Goal: Task Accomplishment & Management: Complete application form

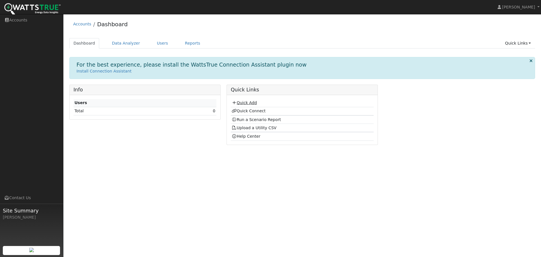
click at [243, 103] on link "Quick Add" at bounding box center [243, 102] width 25 height 5
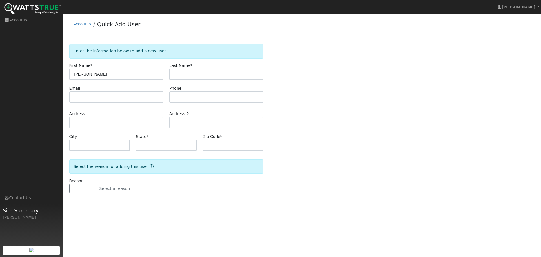
type input "[PERSON_NAME]"
type input "Kropfl"
type input "jon.kropfl@gmail.com"
click at [150, 165] on icon "Reason for new user" at bounding box center [152, 166] width 4 height 4
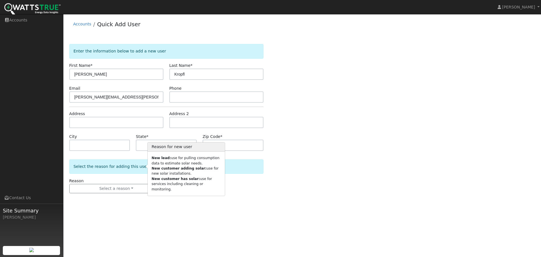
click at [160, 217] on div "User Profile First name Last name Email Email Notifications No Emails No Emails…" at bounding box center [301, 135] width 477 height 242
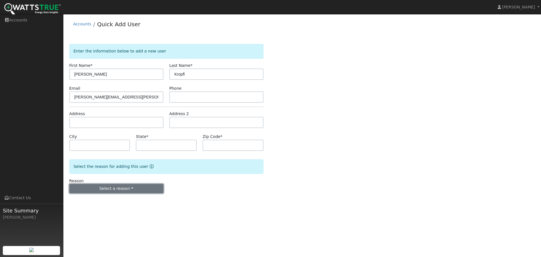
click at [128, 189] on button "Select a reason" at bounding box center [116, 189] width 94 height 10
click at [99, 199] on link "New lead" at bounding box center [101, 200] width 62 height 8
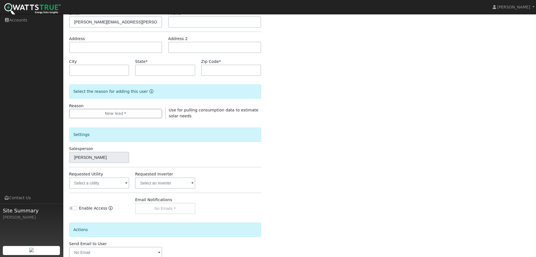
scroll to position [84, 0]
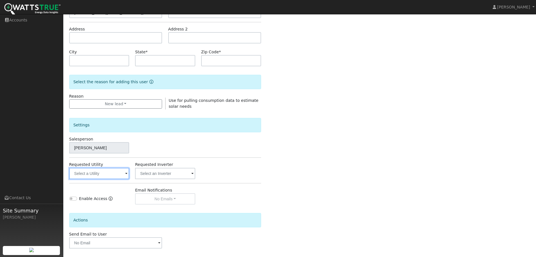
click at [124, 176] on input "text" at bounding box center [99, 173] width 60 height 11
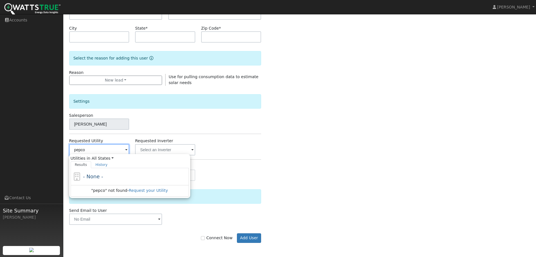
scroll to position [0, 0]
type input "p"
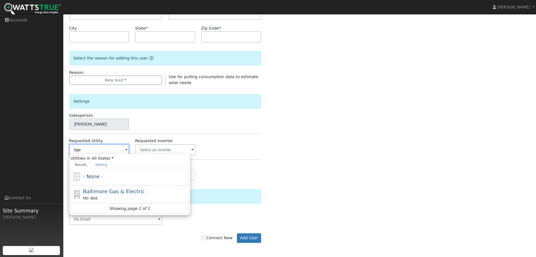
scroll to position [108, 0]
type input "b"
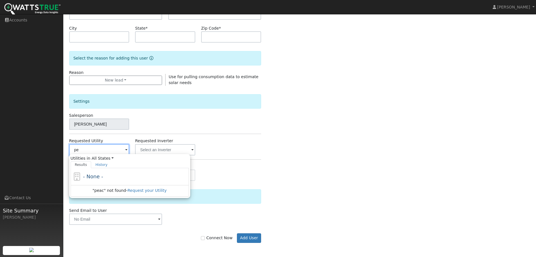
type input "p"
type input "f"
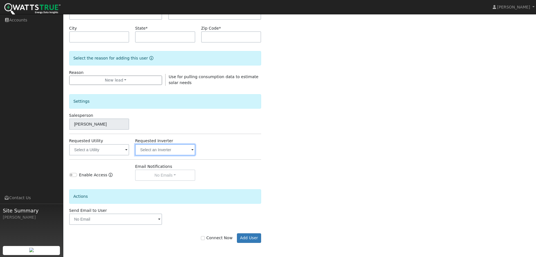
click at [149, 147] on input "text" at bounding box center [165, 149] width 60 height 11
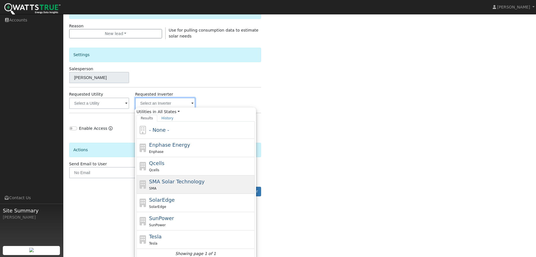
scroll to position [158, 0]
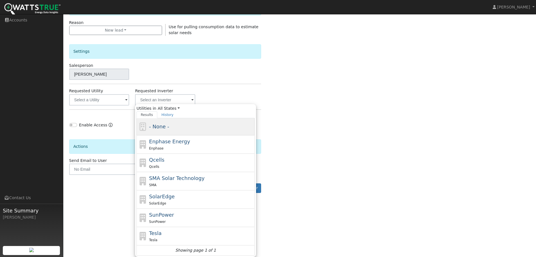
click at [174, 126] on div "- None -" at bounding box center [201, 126] width 104 height 8
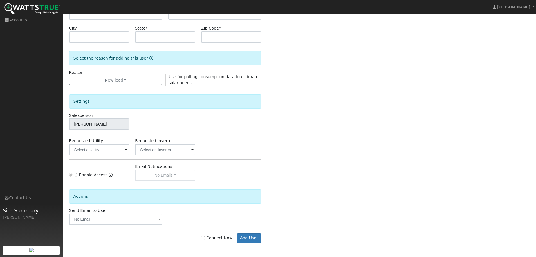
scroll to position [108, 0]
click at [157, 179] on div "Email Notifications No Emails No Emails Weekly Emails Monthly Emails" at bounding box center [165, 171] width 66 height 17
click at [125, 150] on input "text" at bounding box center [99, 149] width 60 height 11
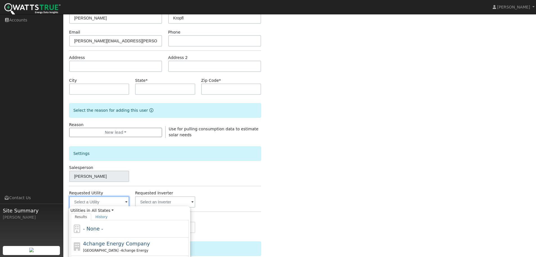
scroll to position [169, 0]
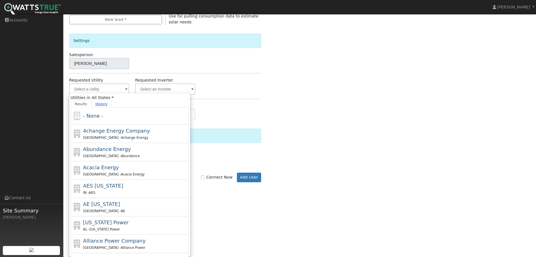
click at [98, 106] on link "History" at bounding box center [101, 104] width 21 height 7
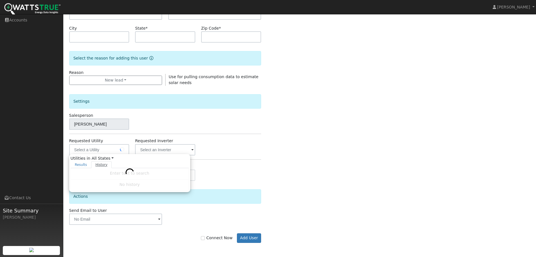
scroll to position [108, 0]
click at [79, 164] on link "Results" at bounding box center [81, 164] width 21 height 7
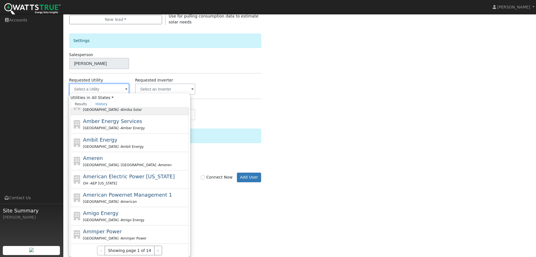
scroll to position [158, 0]
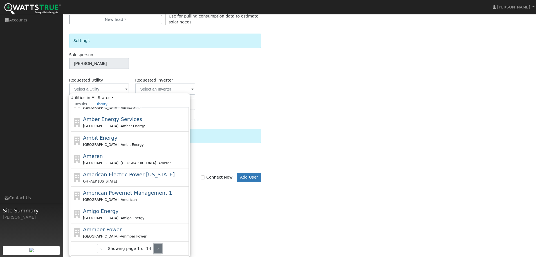
click at [155, 248] on button "›" at bounding box center [158, 248] width 8 height 10
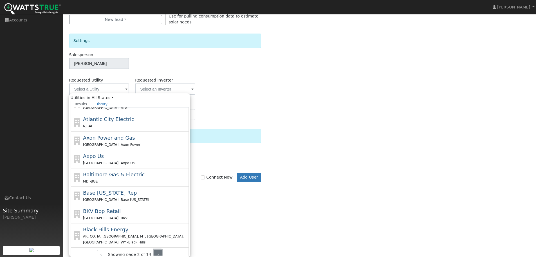
click at [157, 249] on button "›" at bounding box center [158, 254] width 8 height 10
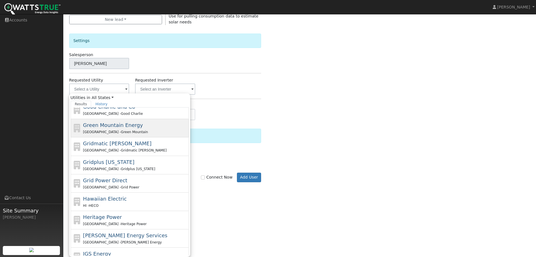
scroll to position [102, 0]
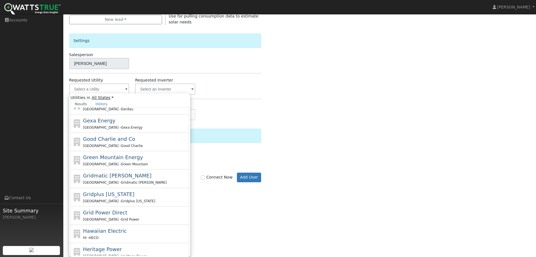
click at [104, 98] on link "All States" at bounding box center [103, 98] width 22 height 6
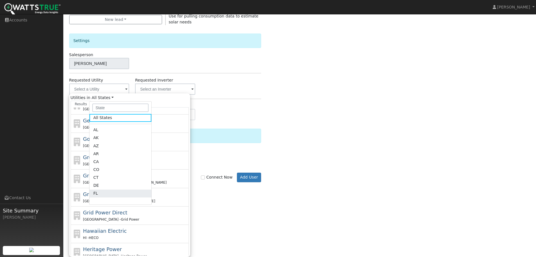
click at [113, 192] on link "FL" at bounding box center [121, 193] width 62 height 8
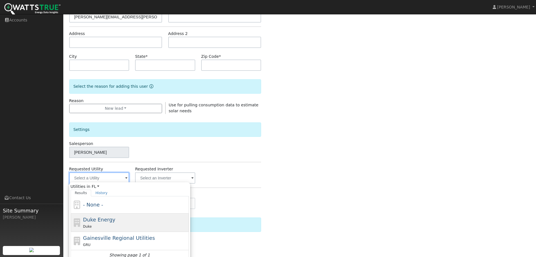
scroll to position [108, 0]
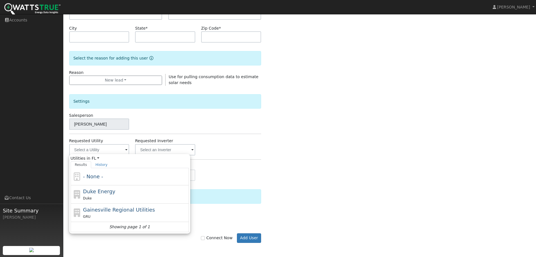
click at [237, 175] on div "Enable Access Email Notifications No Emails No Emails Weekly Emails Monthly Ema…" at bounding box center [165, 171] width 198 height 17
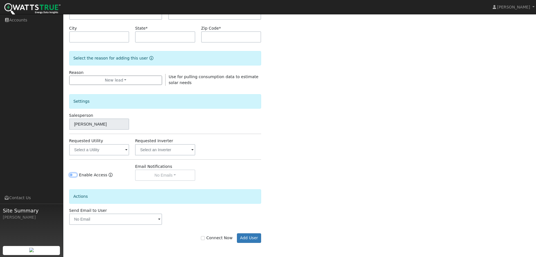
click at [74, 173] on input "Enable Access" at bounding box center [73, 175] width 8 height 4
checkbox input "true"
click at [156, 176] on button "No Emails" at bounding box center [165, 174] width 60 height 11
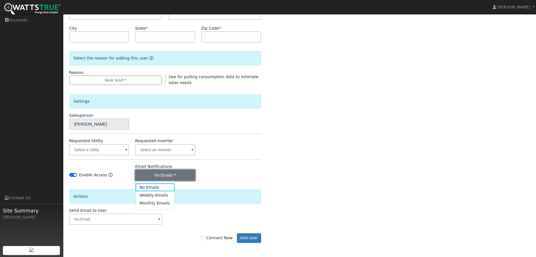
click at [156, 176] on button "No Emails" at bounding box center [165, 174] width 60 height 11
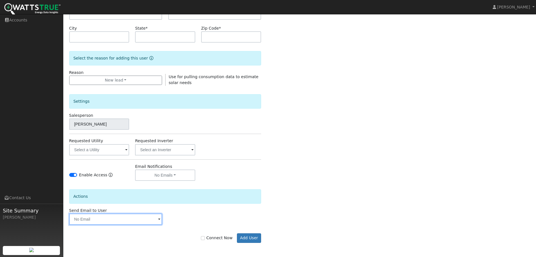
click at [117, 221] on input "text" at bounding box center [115, 218] width 93 height 11
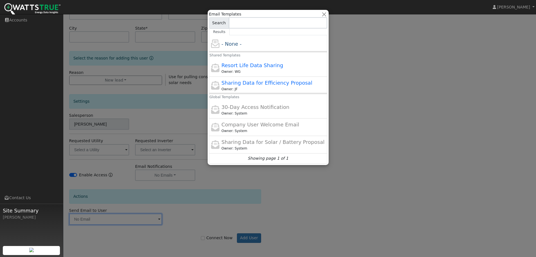
click at [214, 211] on div at bounding box center [268, 128] width 536 height 257
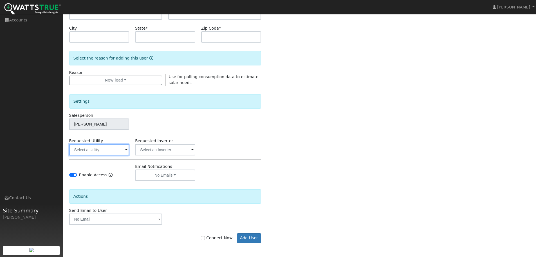
click at [98, 150] on input "text" at bounding box center [99, 149] width 60 height 11
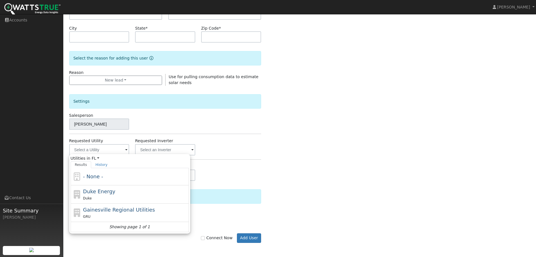
click at [238, 173] on div "Enable Access Email Notifications No Emails No Emails Weekly Emails Monthly Ema…" at bounding box center [165, 171] width 198 height 17
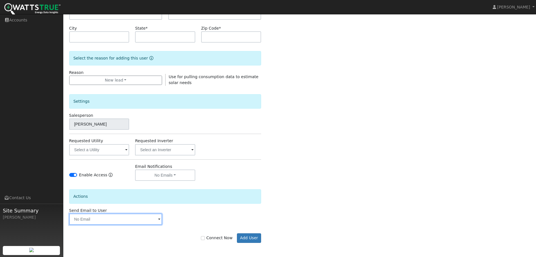
click at [113, 218] on input "text" at bounding box center [115, 218] width 93 height 11
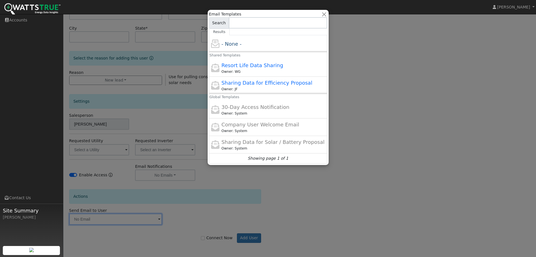
click at [172, 176] on div at bounding box center [268, 128] width 536 height 257
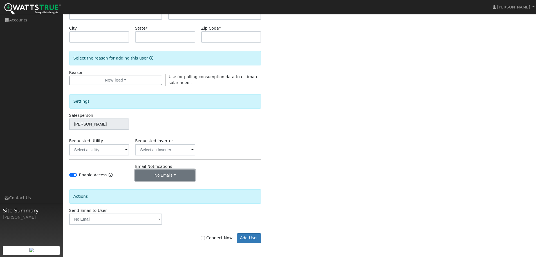
click at [180, 172] on button "No Emails" at bounding box center [165, 174] width 60 height 11
click at [179, 172] on button "No Emails" at bounding box center [165, 174] width 60 height 11
click at [180, 150] on input "text" at bounding box center [165, 149] width 60 height 11
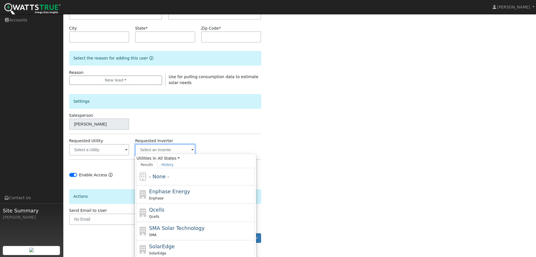
click at [180, 150] on input "text" at bounding box center [165, 149] width 60 height 11
drag, startPoint x: 88, startPoint y: 165, endPoint x: 97, endPoint y: 167, distance: 8.9
click at [97, 167] on div "Enable Access" at bounding box center [99, 171] width 66 height 17
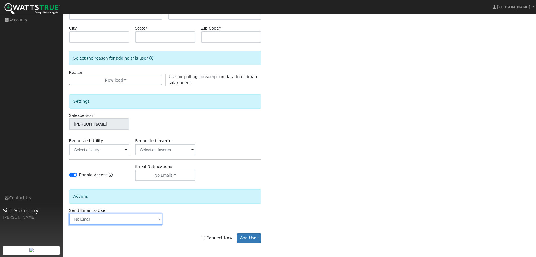
click at [148, 214] on input "text" at bounding box center [115, 218] width 93 height 11
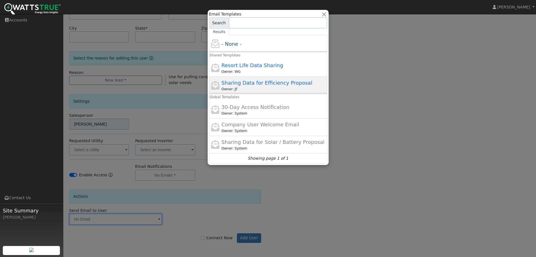
click at [280, 81] on span "Sharing Data for Efficiency Proposal" at bounding box center [267, 83] width 91 height 6
type input "Sharing Data for Efficiency Proposal"
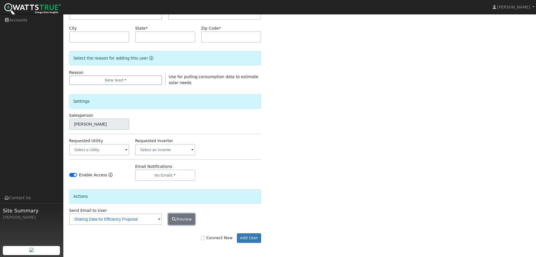
click at [175, 218] on icon "button" at bounding box center [173, 219] width 5 height 4
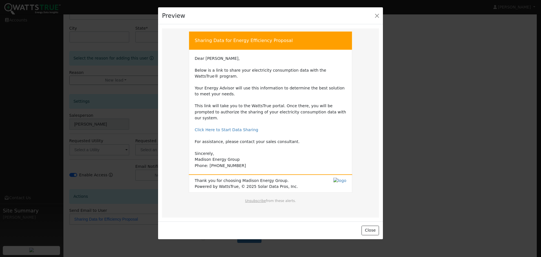
click at [429, 156] on div at bounding box center [270, 128] width 541 height 257
click at [373, 226] on button "Close" at bounding box center [369, 230] width 17 height 10
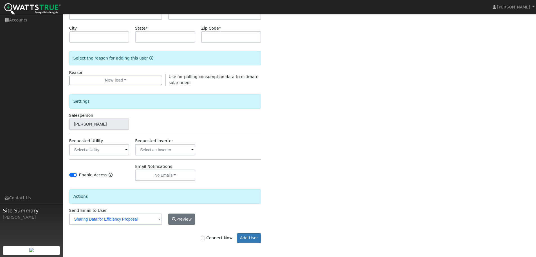
click at [159, 220] on span at bounding box center [159, 219] width 2 height 6
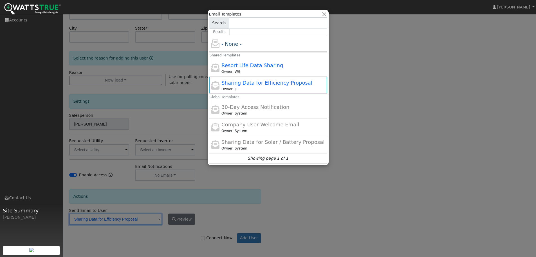
click at [160, 218] on div at bounding box center [268, 128] width 536 height 257
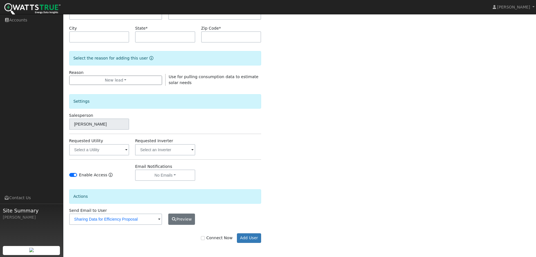
scroll to position [80, 0]
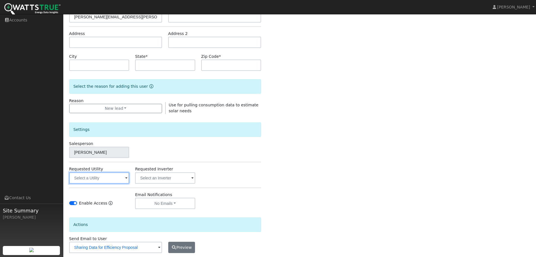
click at [112, 175] on input "text" at bounding box center [99, 177] width 60 height 11
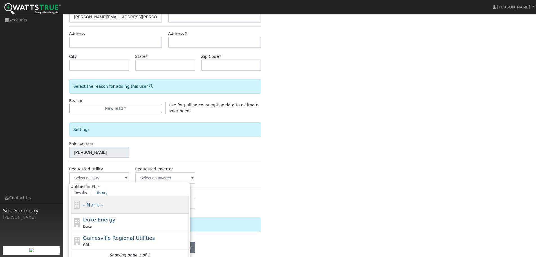
click at [94, 202] on span "- None -" at bounding box center [93, 204] width 20 height 6
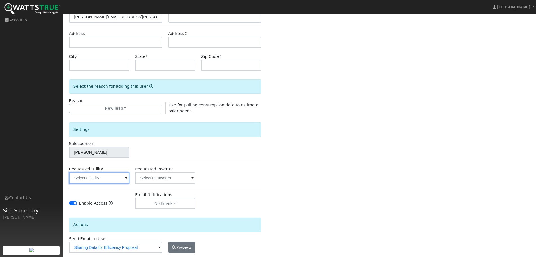
click at [110, 176] on input "text" at bounding box center [99, 177] width 60 height 11
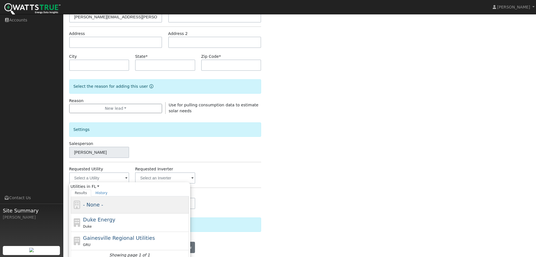
click at [94, 204] on span "- None -" at bounding box center [93, 204] width 20 height 6
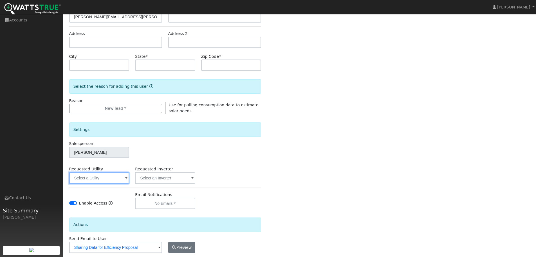
click at [122, 174] on input "text" at bounding box center [99, 177] width 60 height 11
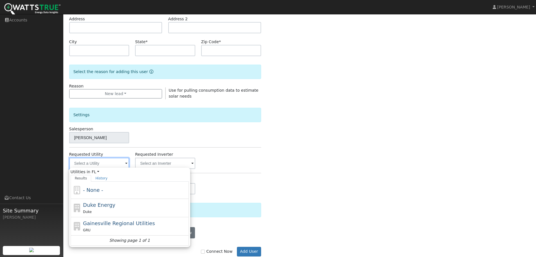
scroll to position [108, 0]
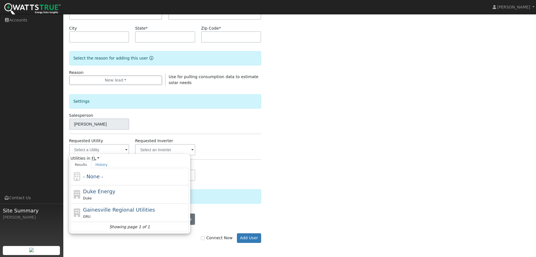
click at [95, 160] on link "FL" at bounding box center [96, 158] width 8 height 6
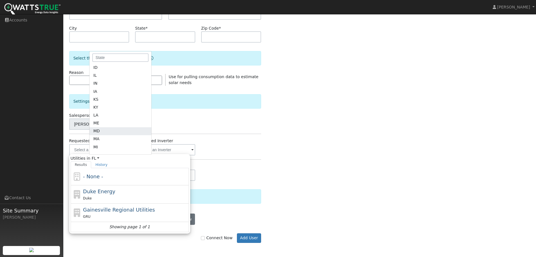
scroll to position [141, 0]
click at [112, 87] on link "MD" at bounding box center [121, 90] width 62 height 8
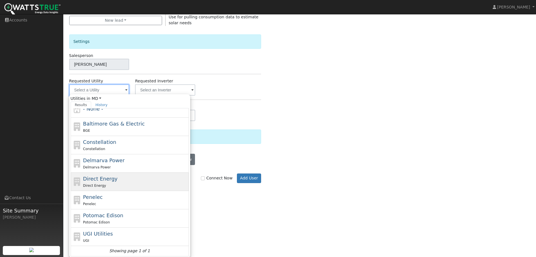
scroll to position [169, 0]
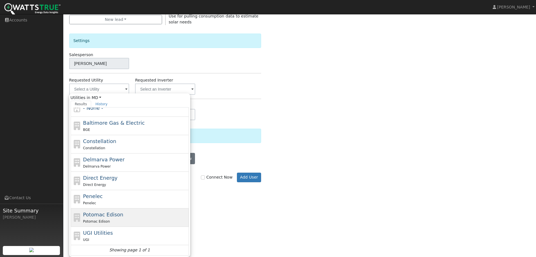
click at [109, 217] on span "Potomac Edison" at bounding box center [103, 214] width 40 height 6
type input "Potomac Edison"
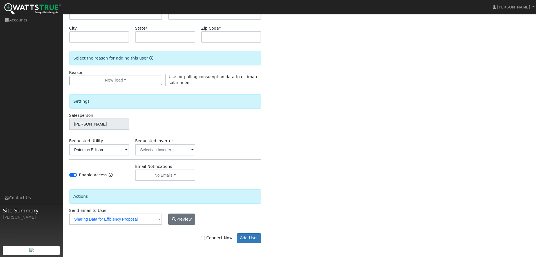
scroll to position [108, 0]
click at [107, 151] on input "Potomac Edison" at bounding box center [99, 149] width 60 height 11
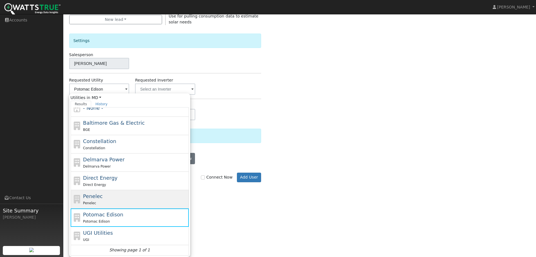
scroll to position [0, 0]
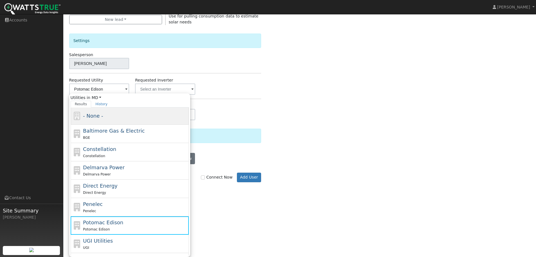
click at [108, 112] on div "- None -" at bounding box center [135, 116] width 104 height 8
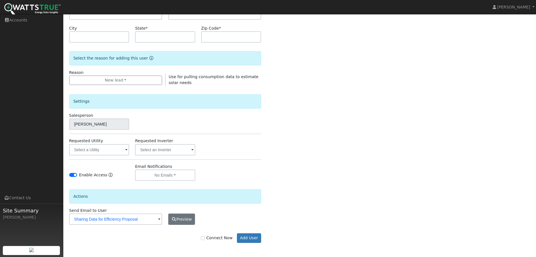
scroll to position [108, 0]
click at [92, 152] on input "text" at bounding box center [99, 149] width 60 height 11
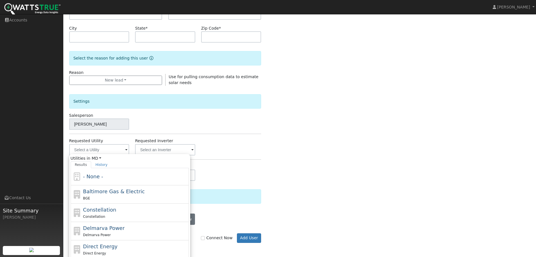
click at [96, 154] on div "Utilities in MD All States AL AK AZ AR CA CO CT DE FL GA HI ID IL IN IA KS KY L…" at bounding box center [129, 235] width 121 height 163
click at [128, 146] on div "Utilities in MD All States AL AK AZ AR CA CO CT DE FL GA HI ID IL IN IA KS KY L…" at bounding box center [99, 149] width 60 height 11
click at [123, 149] on input "text" at bounding box center [99, 149] width 60 height 11
click at [217, 239] on label "Connect Now" at bounding box center [217, 238] width 32 height 6
click at [205, 239] on input "Connect Now" at bounding box center [203, 238] width 4 height 4
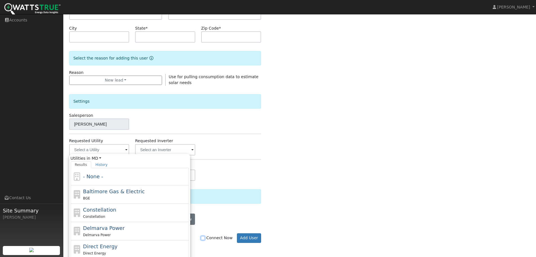
checkbox input "true"
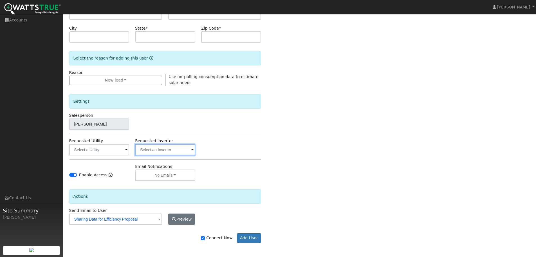
click at [163, 152] on input "text" at bounding box center [165, 149] width 60 height 11
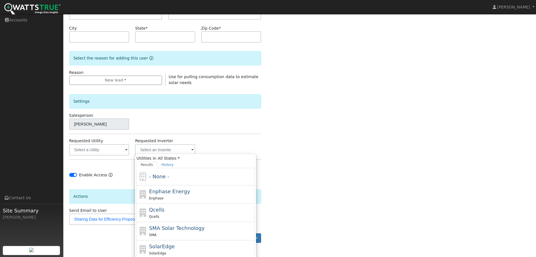
click at [165, 142] on label "Requested Inverter" at bounding box center [154, 141] width 38 height 6
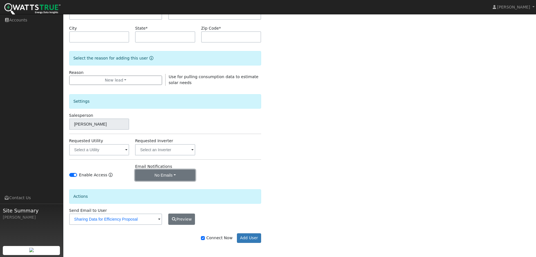
click at [162, 174] on button "No Emails" at bounding box center [165, 174] width 60 height 11
click at [123, 179] on div "Enable Access" at bounding box center [99, 171] width 66 height 17
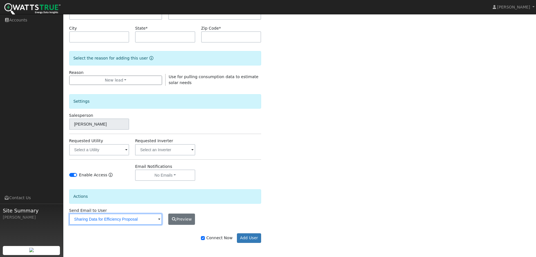
click at [132, 217] on input "Sharing Data for Efficiency Proposal" at bounding box center [115, 218] width 93 height 11
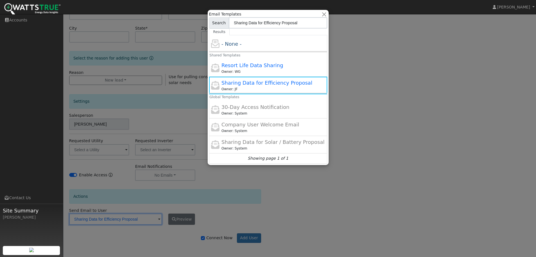
click at [242, 43] on div "- None -" at bounding box center [274, 44] width 104 height 8
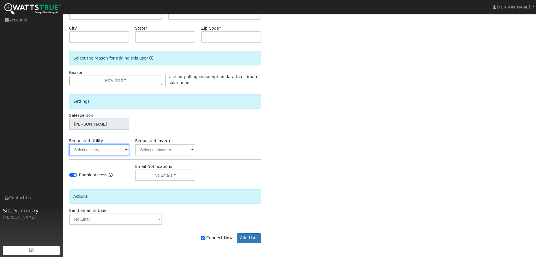
click at [108, 151] on input "text" at bounding box center [99, 149] width 60 height 11
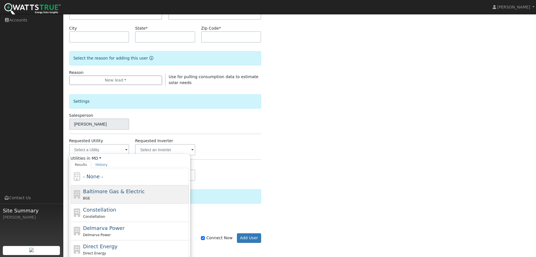
click at [104, 198] on div "BGE" at bounding box center [135, 198] width 104 height 6
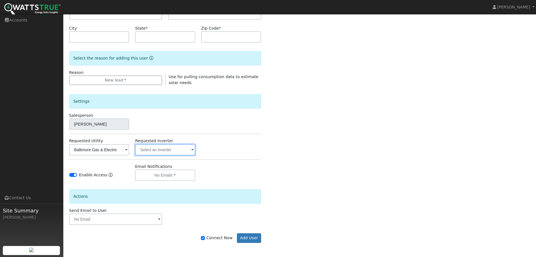
click at [175, 153] on input "text" at bounding box center [165, 149] width 60 height 11
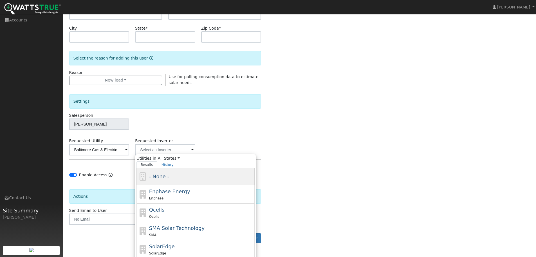
click at [167, 177] on span "- None -" at bounding box center [159, 176] width 20 height 6
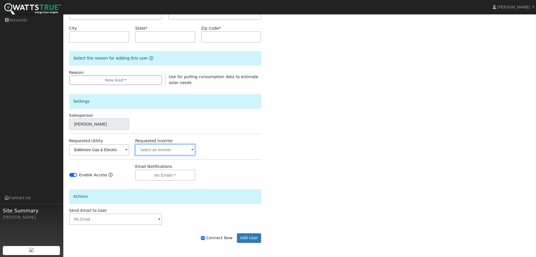
click at [161, 144] on input "text" at bounding box center [165, 149] width 60 height 11
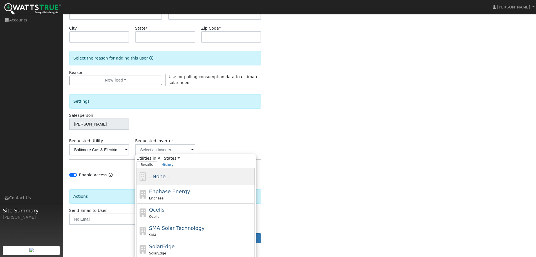
click at [164, 177] on span "- None -" at bounding box center [159, 176] width 20 height 6
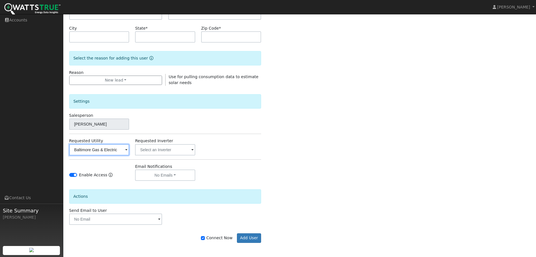
click at [97, 147] on input "Baltimore Gas & Electric" at bounding box center [99, 149] width 60 height 11
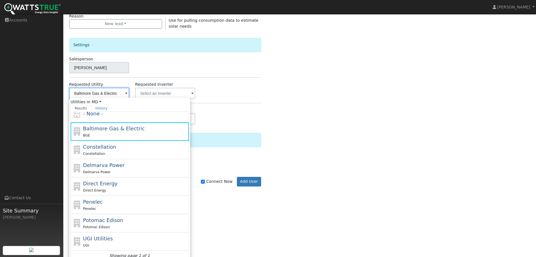
scroll to position [8, 0]
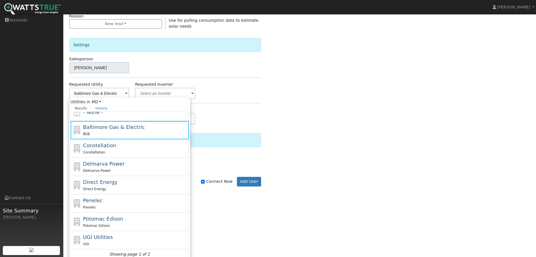
drag, startPoint x: 133, startPoint y: 93, endPoint x: 130, endPoint y: 94, distance: 3.1
click at [133, 94] on div "Requested Inverter" at bounding box center [165, 89] width 66 height 17
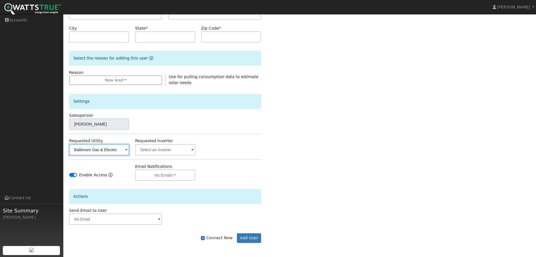
click at [122, 150] on input "Baltimore Gas & Electric" at bounding box center [99, 149] width 60 height 11
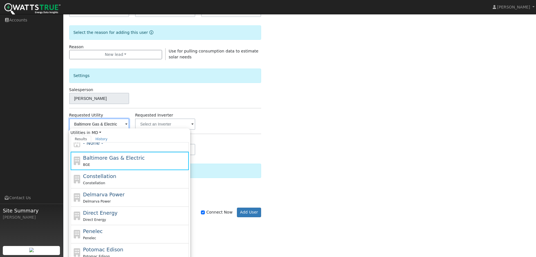
scroll to position [169, 0]
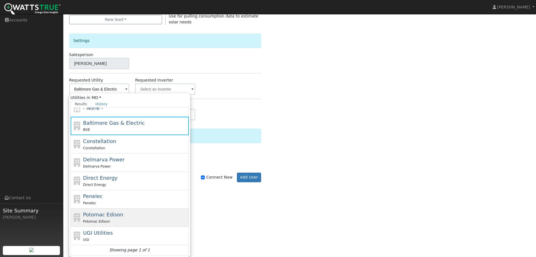
click at [122, 218] on div "Potomac Edison Potomac Edison" at bounding box center [135, 217] width 104 height 14
type input "Potomac Edison"
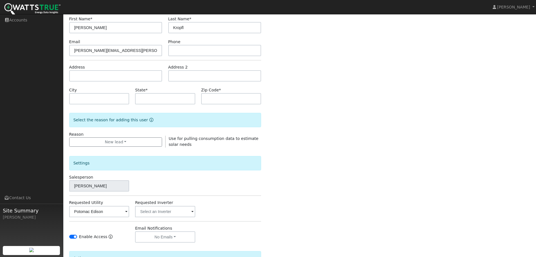
scroll to position [108, 0]
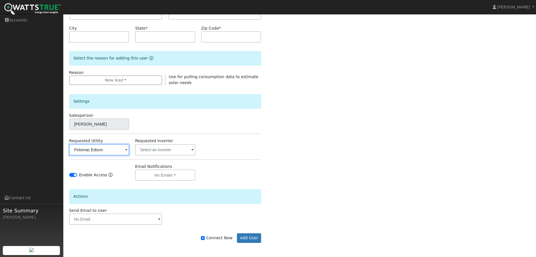
click at [108, 149] on input "Potomac Edison" at bounding box center [99, 149] width 60 height 11
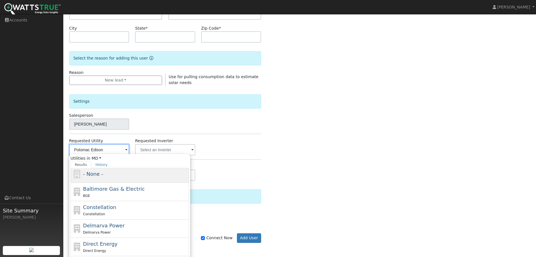
scroll to position [0, 0]
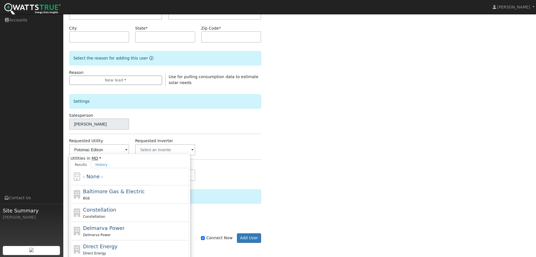
click at [97, 159] on link "MD" at bounding box center [97, 158] width 10 height 6
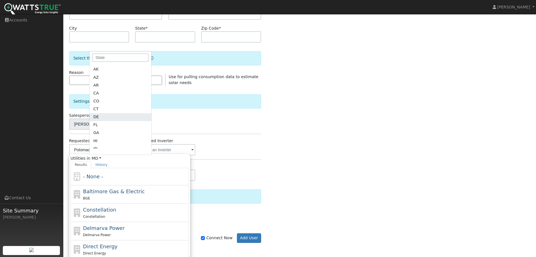
scroll to position [28, 0]
click at [101, 147] on link "IL" at bounding box center [121, 147] width 62 height 8
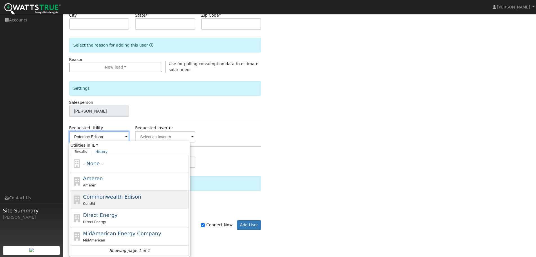
scroll to position [121, 0]
click at [117, 136] on input "Potomac Edison" at bounding box center [99, 136] width 60 height 11
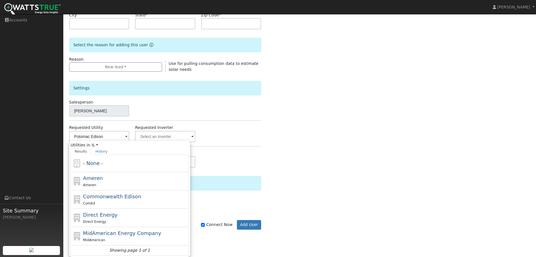
click at [127, 137] on span at bounding box center [126, 136] width 2 height 6
click at [125, 135] on div "Potomac Edison Utilities in IL All States AL AK AZ AR CA CO CT DE FL GA HI ID I…" at bounding box center [99, 136] width 60 height 11
click at [95, 146] on span "Utilities in IL All States AL AK AZ AR CA CO CT DE FL GA HI ID IL IN IA KS KY L…" at bounding box center [130, 145] width 118 height 6
click at [94, 145] on link "IL" at bounding box center [95, 145] width 7 height 6
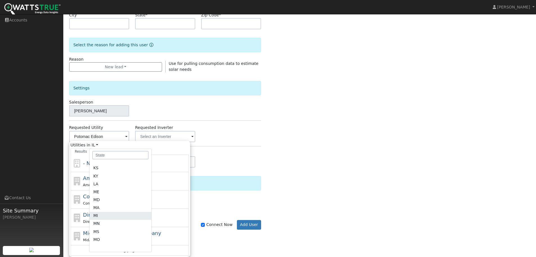
scroll to position [169, 0]
click at [103, 200] on link "MO" at bounding box center [121, 198] width 62 height 8
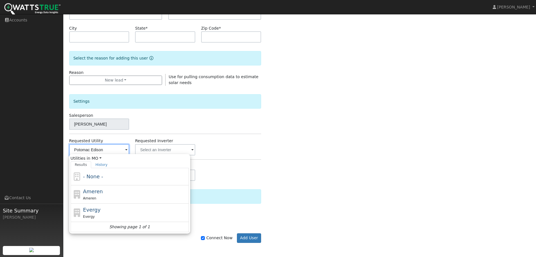
scroll to position [108, 0]
click at [262, 162] on div "Enter the information below to add a new user First Name * Jon Last Name * Krop…" at bounding box center [299, 95] width 461 height 318
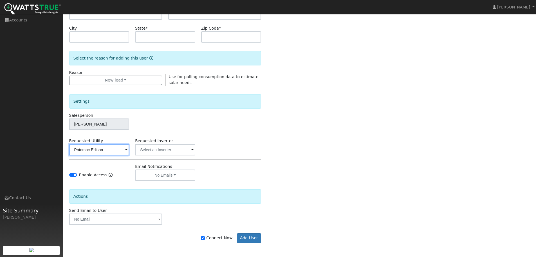
click at [119, 154] on input "Potomac Edison" at bounding box center [99, 149] width 60 height 11
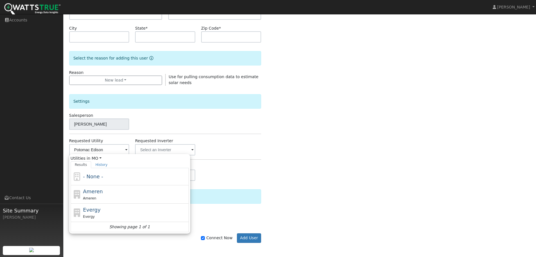
click at [249, 126] on div "Salesperson Jon Kropfl" at bounding box center [165, 120] width 198 height 17
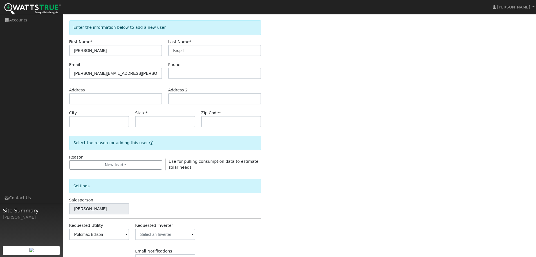
scroll to position [0, 0]
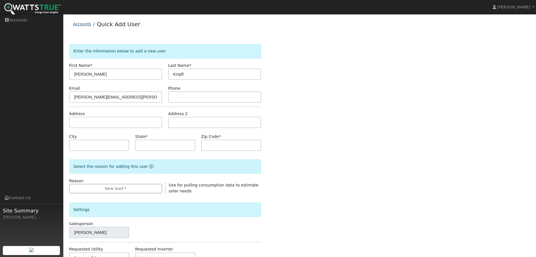
click at [84, 24] on link "Accounts" at bounding box center [82, 24] width 18 height 5
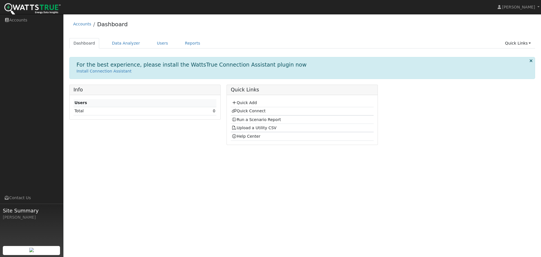
click at [143, 132] on div "Info Users Total 0" at bounding box center [144, 116] width 157 height 64
click at [241, 112] on link "Quick Connect" at bounding box center [248, 110] width 34 height 5
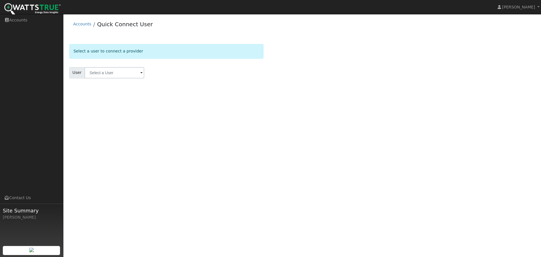
click at [128, 67] on form "Select a user to connect a provider User Account Select an Ac..." at bounding box center [166, 68] width 194 height 48
click at [129, 70] on input "text" at bounding box center [114, 72] width 60 height 11
click at [77, 22] on link "Accounts" at bounding box center [82, 24] width 18 height 5
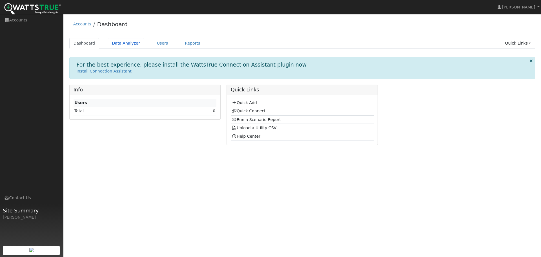
click at [115, 45] on link "Data Analyzer" at bounding box center [126, 43] width 37 height 10
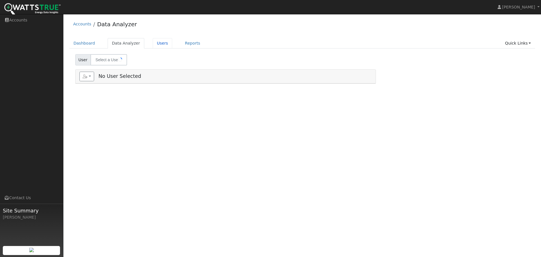
click at [157, 43] on link "Users" at bounding box center [163, 43] width 20 height 10
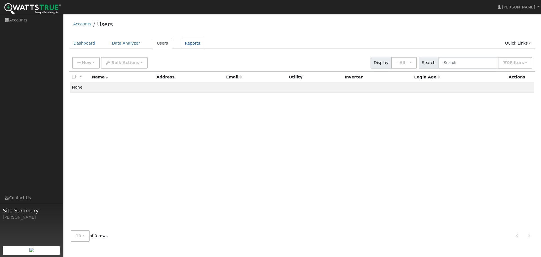
click at [180, 42] on link "Reports" at bounding box center [192, 43] width 24 height 10
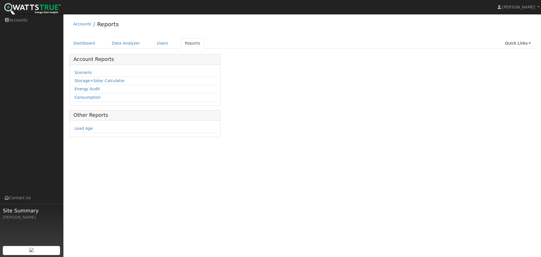
click at [97, 42] on ul "Dashboard Data Analyzer Users Reports Quick Links Quick Add Quick Connect Run a…" at bounding box center [302, 43] width 466 height 10
click at [91, 43] on link "Dashboard" at bounding box center [84, 43] width 30 height 10
